Goal: Transaction & Acquisition: Download file/media

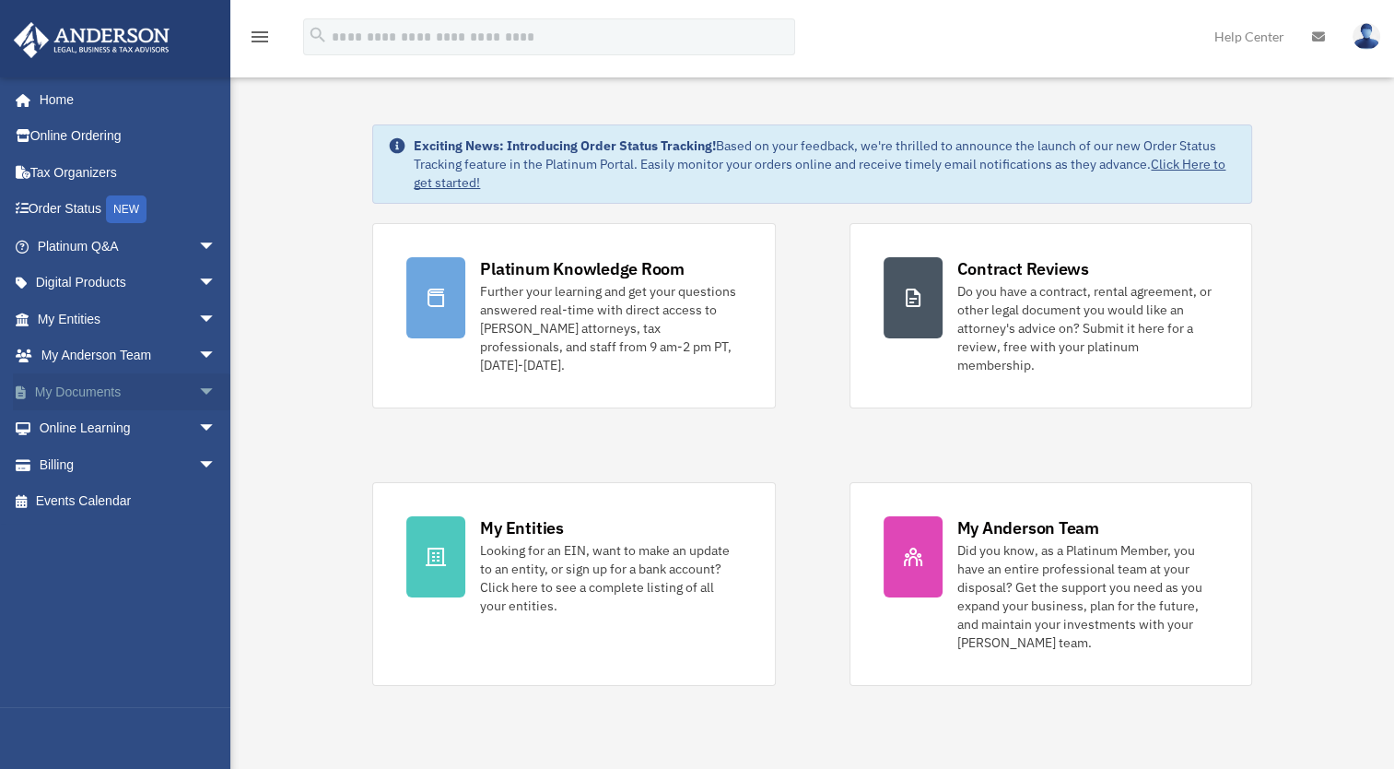
click at [91, 386] on link "My Documents arrow_drop_down" at bounding box center [128, 391] width 231 height 37
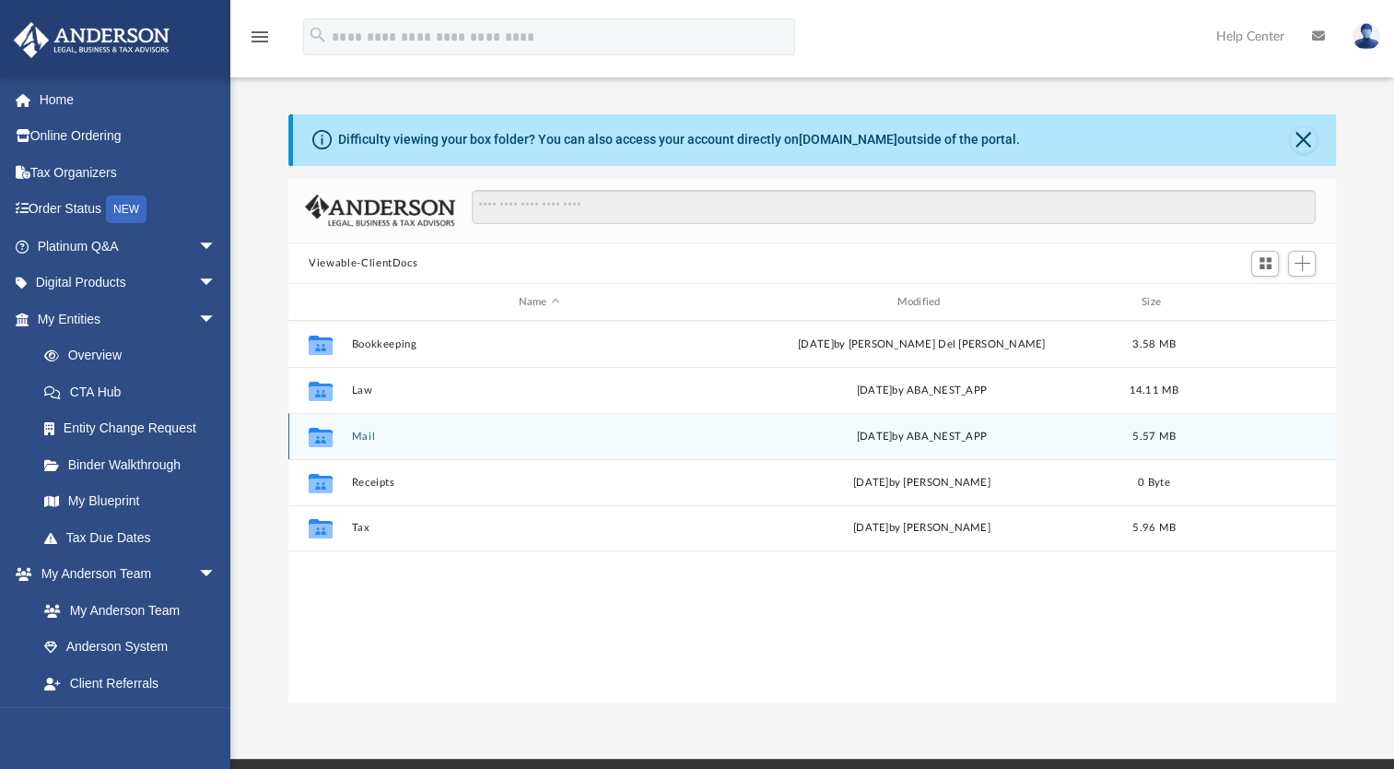
scroll to position [405, 1032]
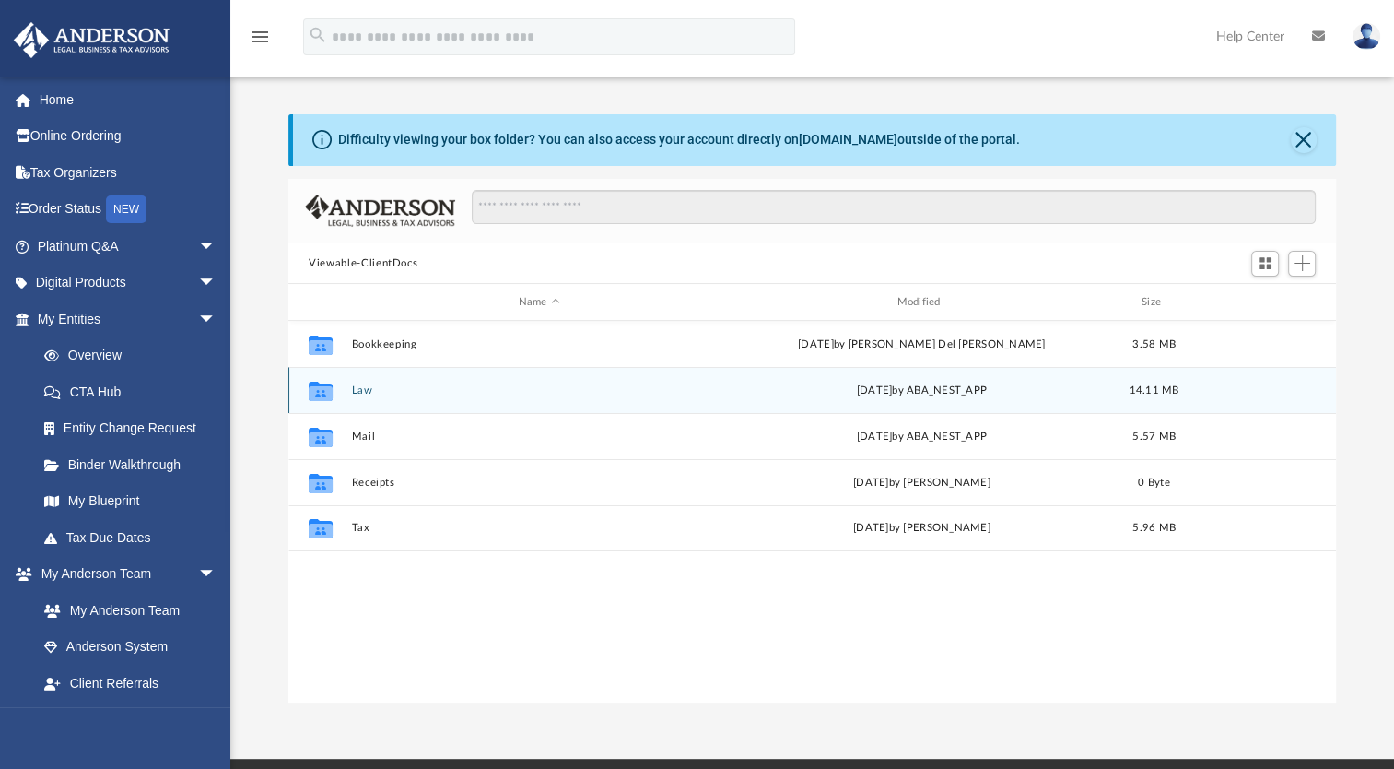
click at [353, 385] on button "Law" at bounding box center [539, 390] width 375 height 12
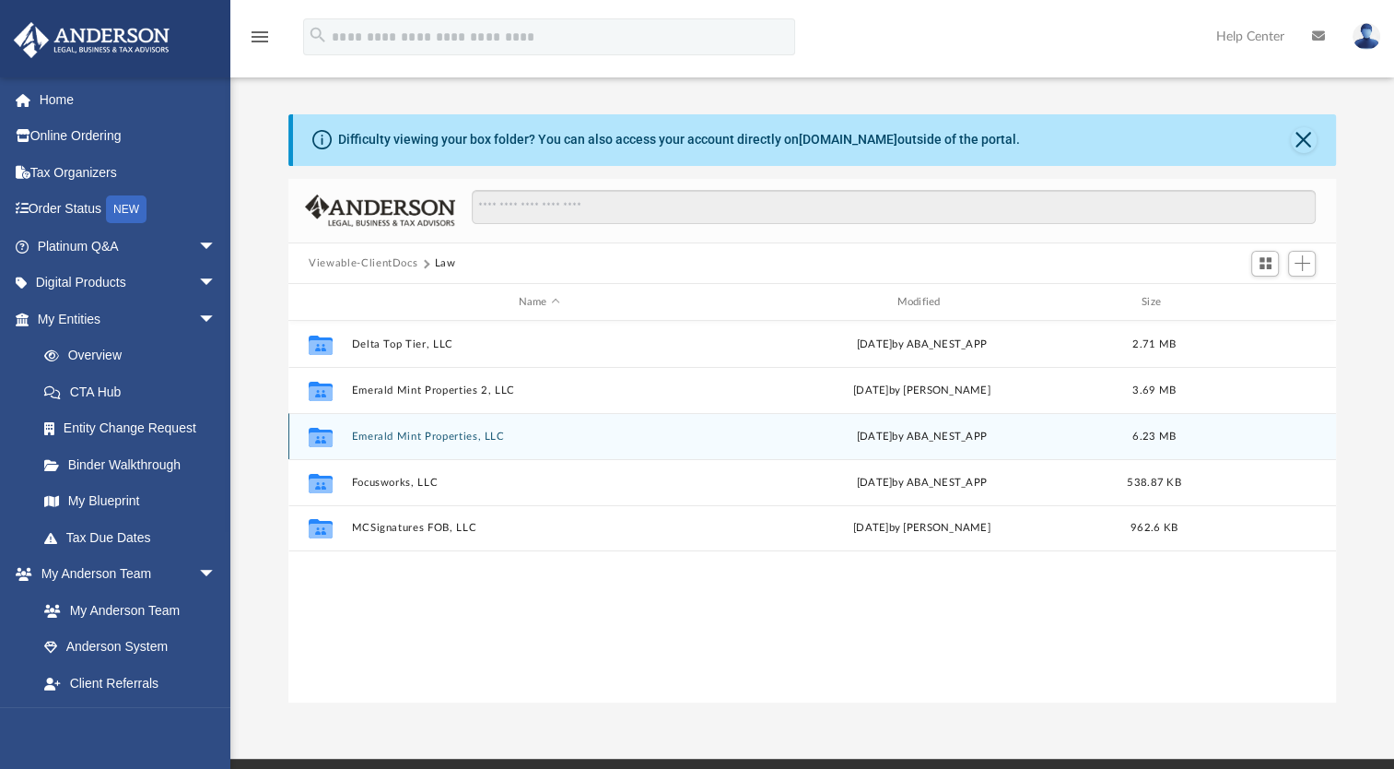
click at [457, 436] on button "Emerald Mint Properties, LLC" at bounding box center [539, 436] width 375 height 12
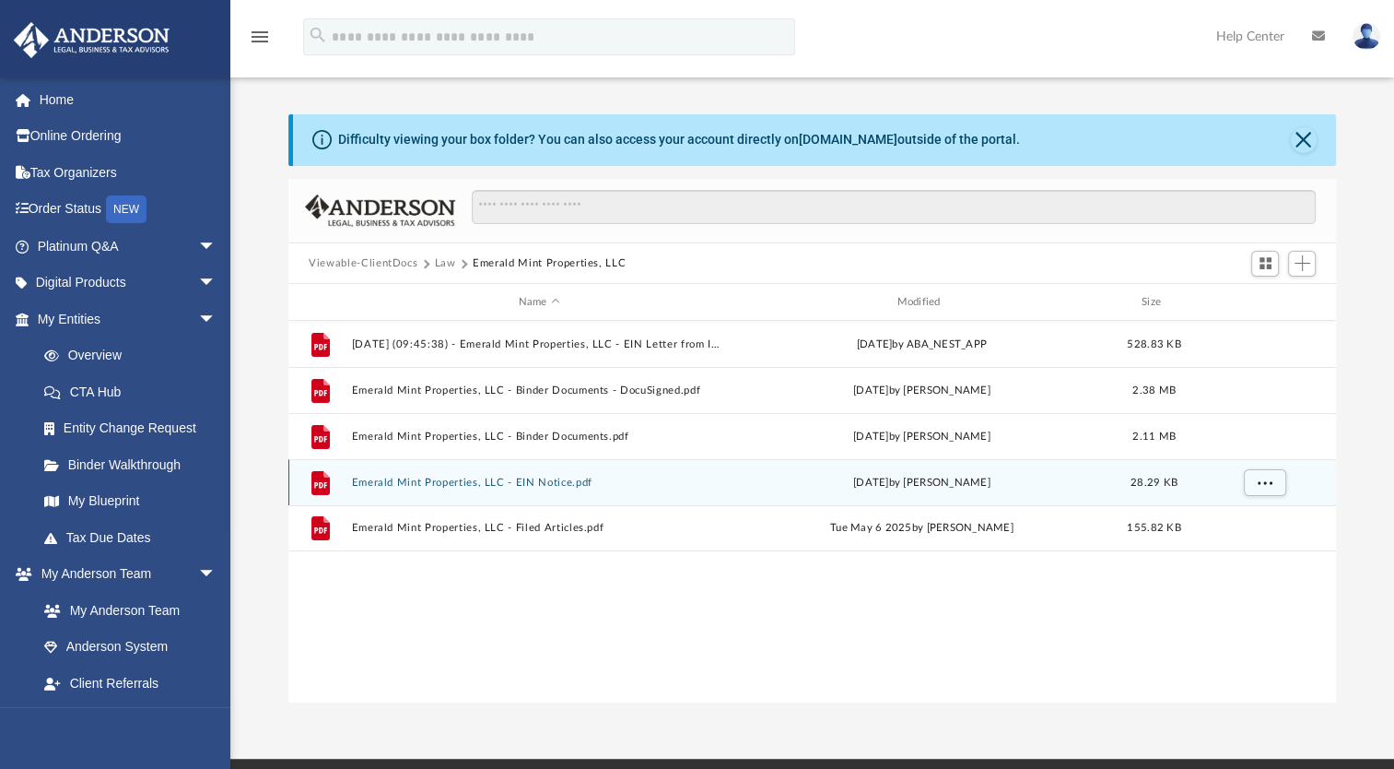
click at [516, 479] on button "Emerald Mint Properties, LLC - EIN Notice.pdf" at bounding box center [539, 482] width 375 height 12
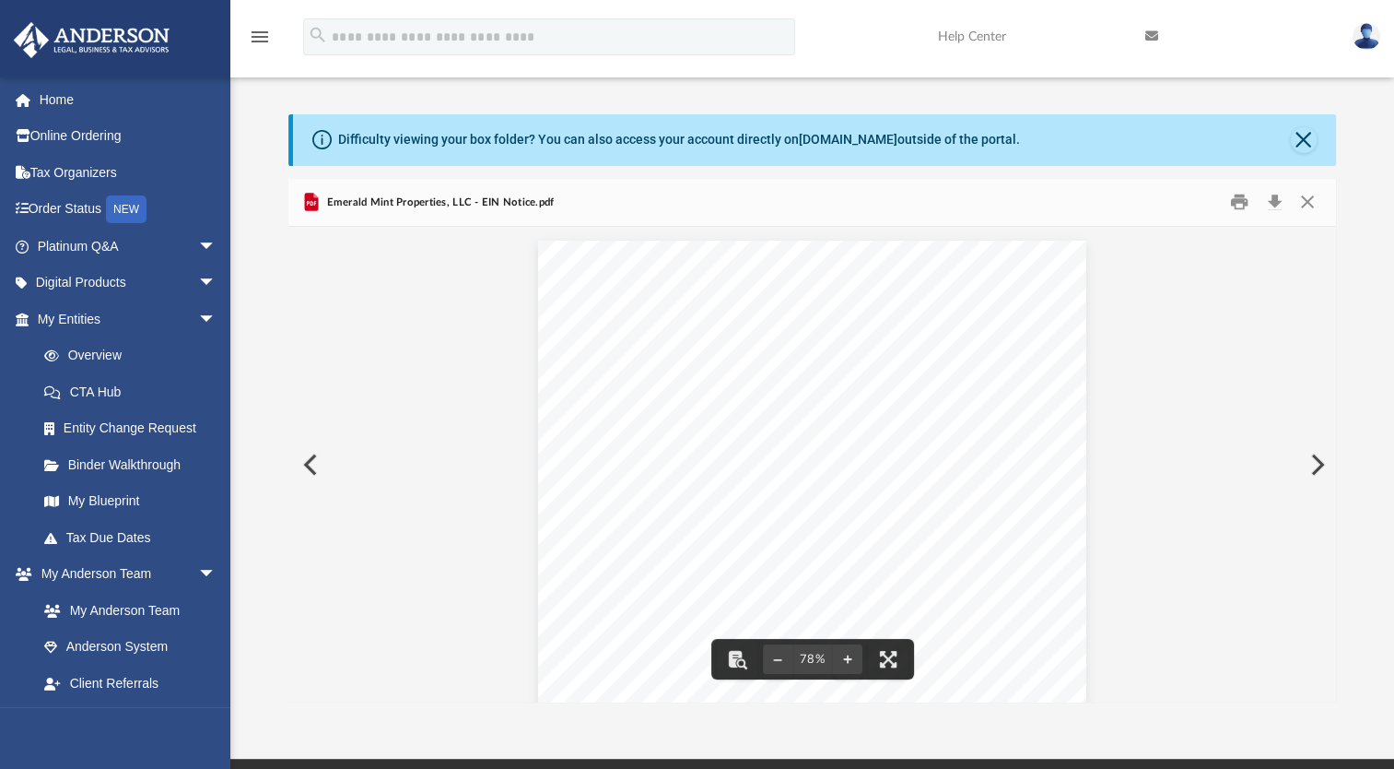
drag, startPoint x: 707, startPoint y: 389, endPoint x: 641, endPoint y: 401, distance: 66.5
click at [641, 401] on div "Page 1" at bounding box center [812, 476] width 548 height 471
drag, startPoint x: 652, startPoint y: 393, endPoint x: 709, endPoint y: 392, distance: 56.2
click at [709, 392] on div "Page 1" at bounding box center [812, 476] width 548 height 471
